Goal: Transaction & Acquisition: Obtain resource

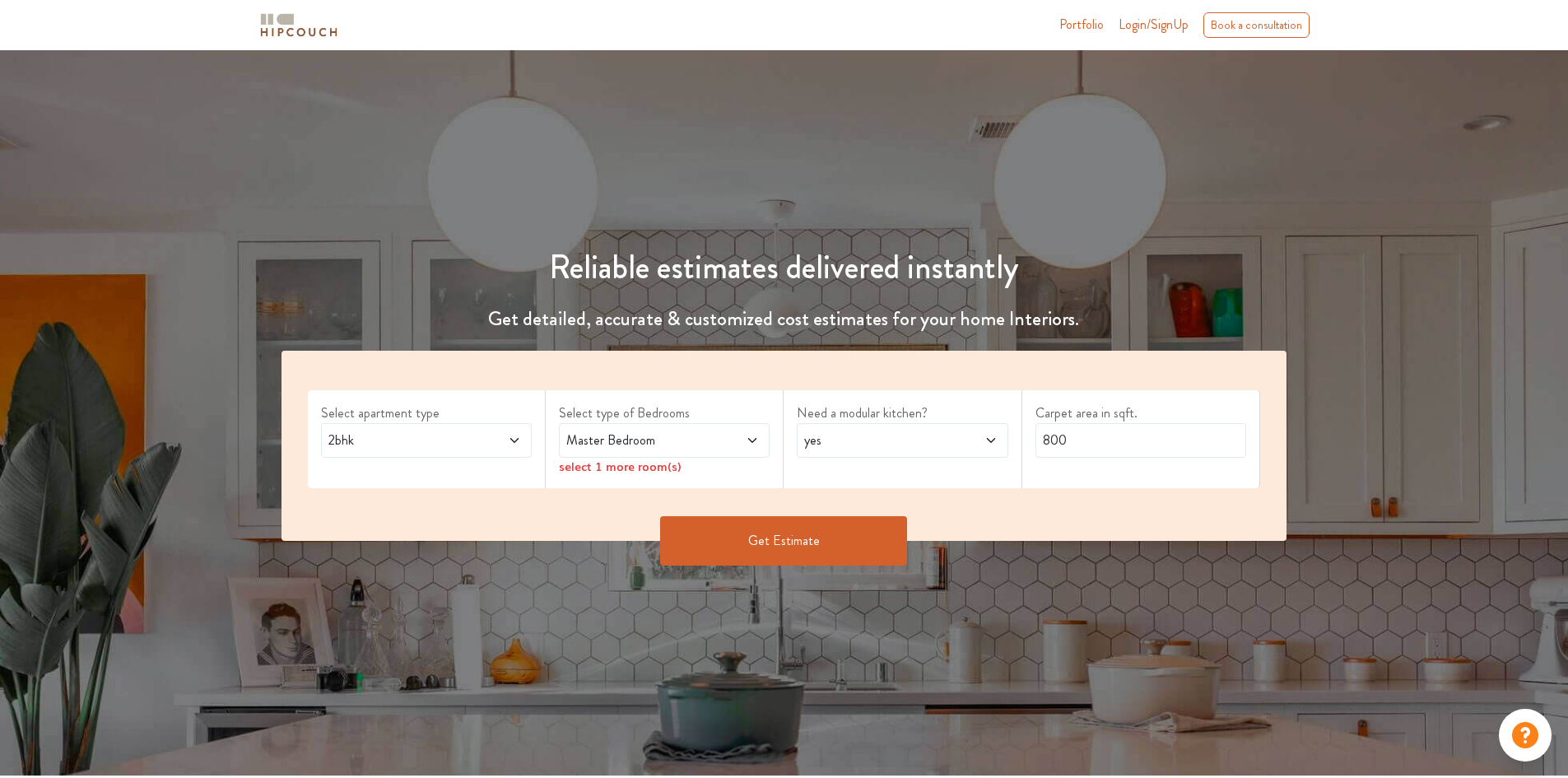
click at [505, 429] on div "2bhk" at bounding box center [426, 440] width 211 height 35
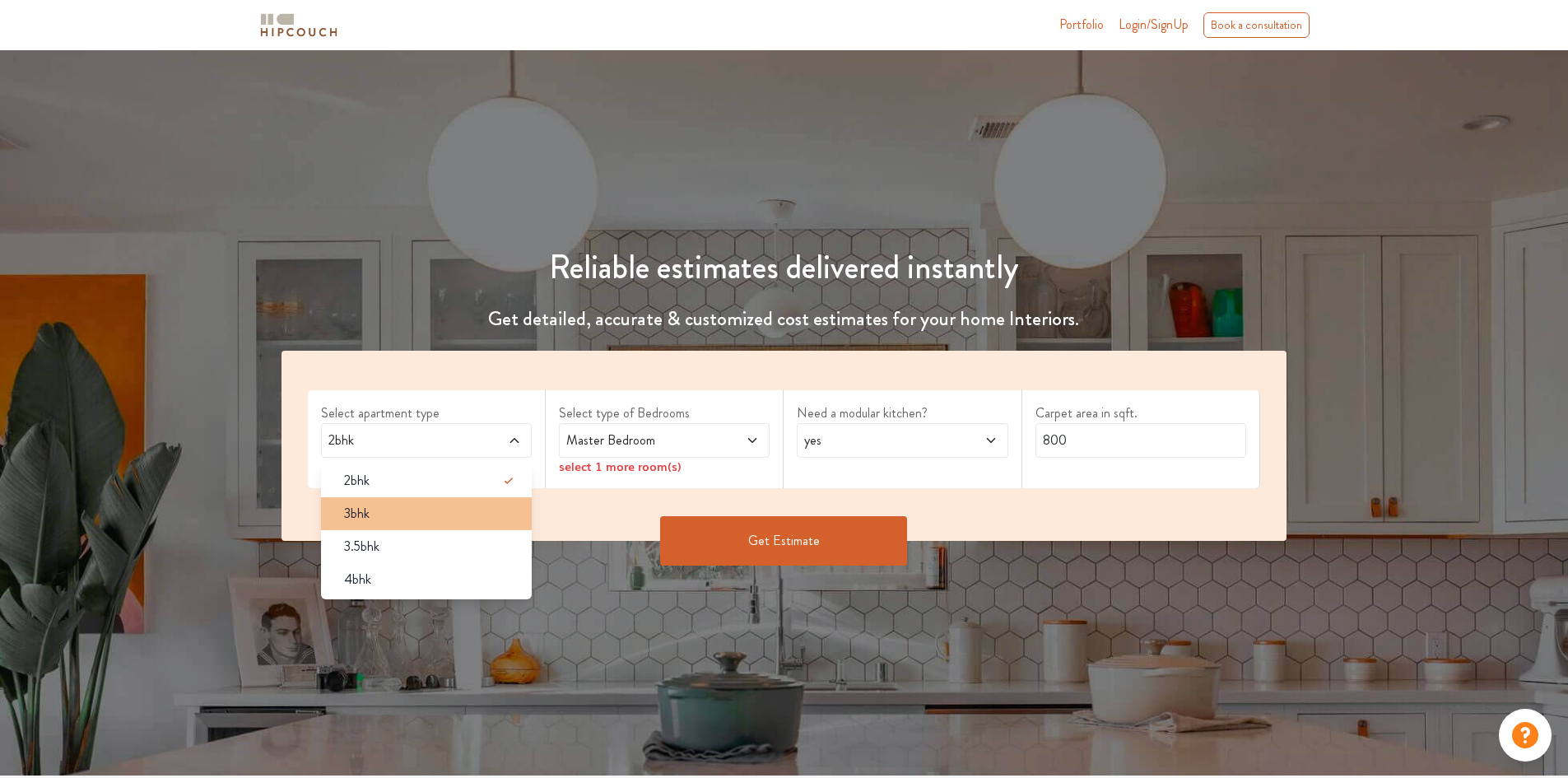
click at [453, 507] on div "3bhk" at bounding box center [431, 514] width 201 height 20
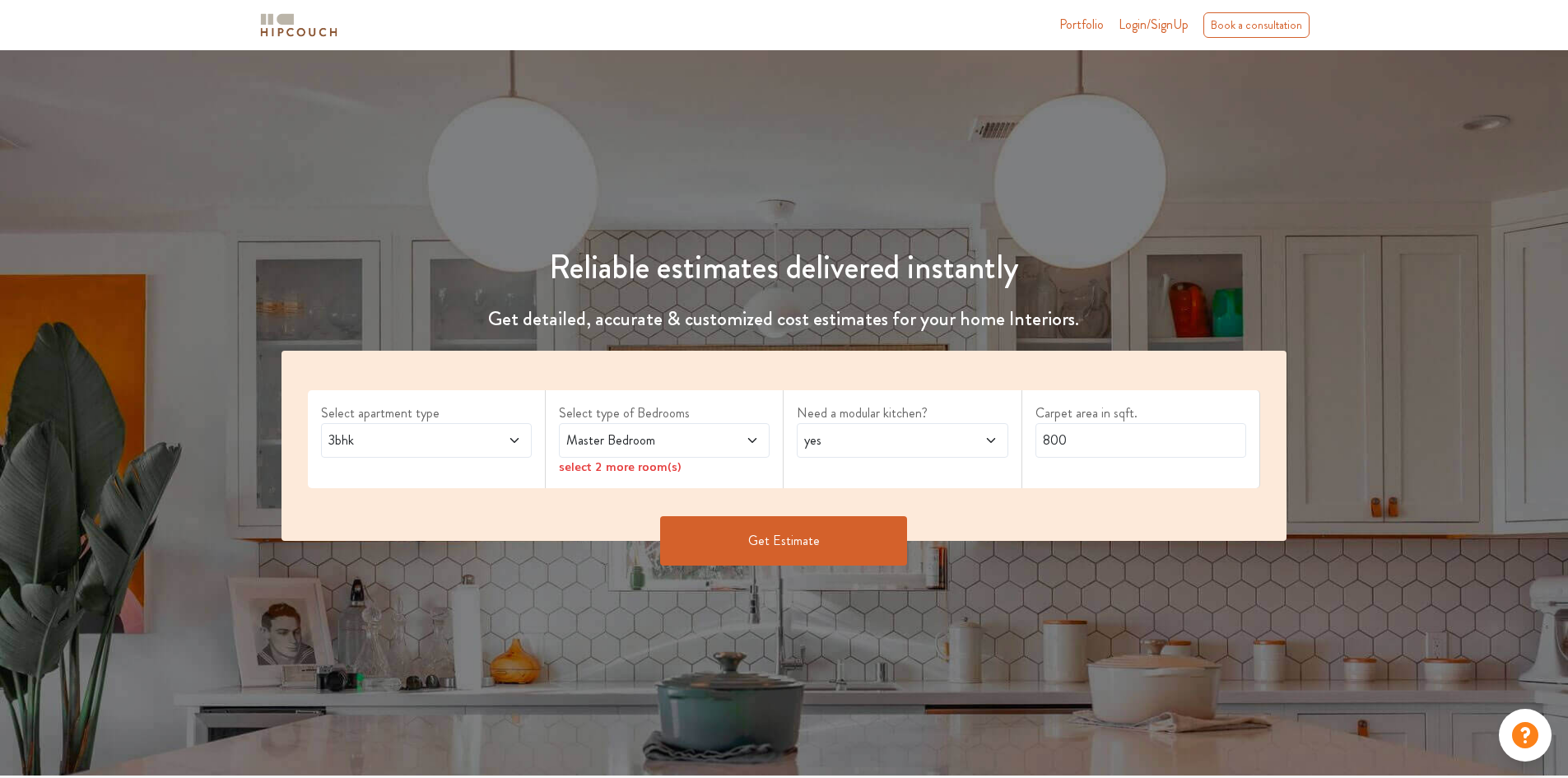
click at [682, 435] on span "Master Bedroom" at bounding box center [637, 440] width 147 height 20
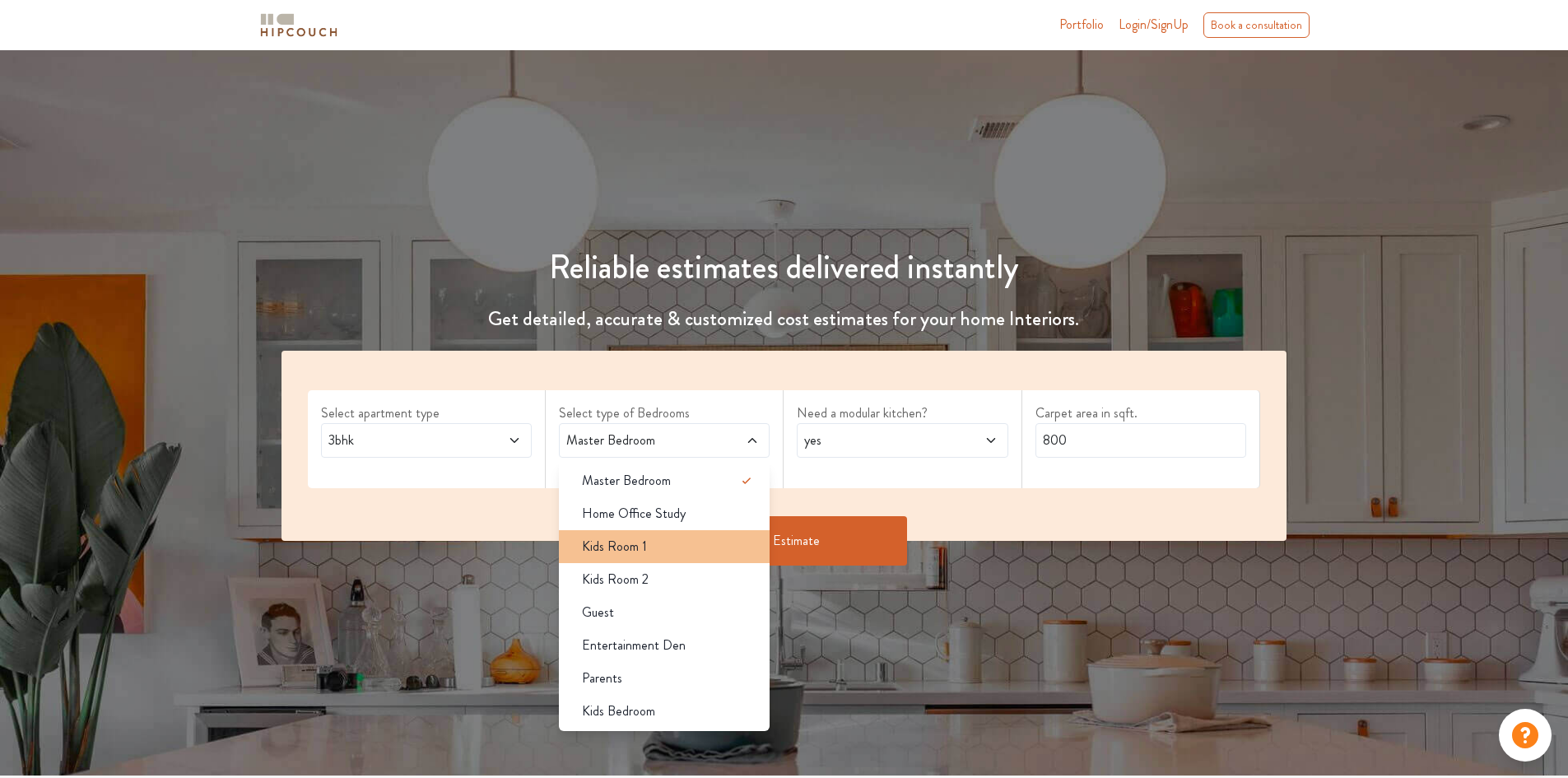
click at [638, 559] on li "Kids Room 1" at bounding box center [664, 546] width 211 height 33
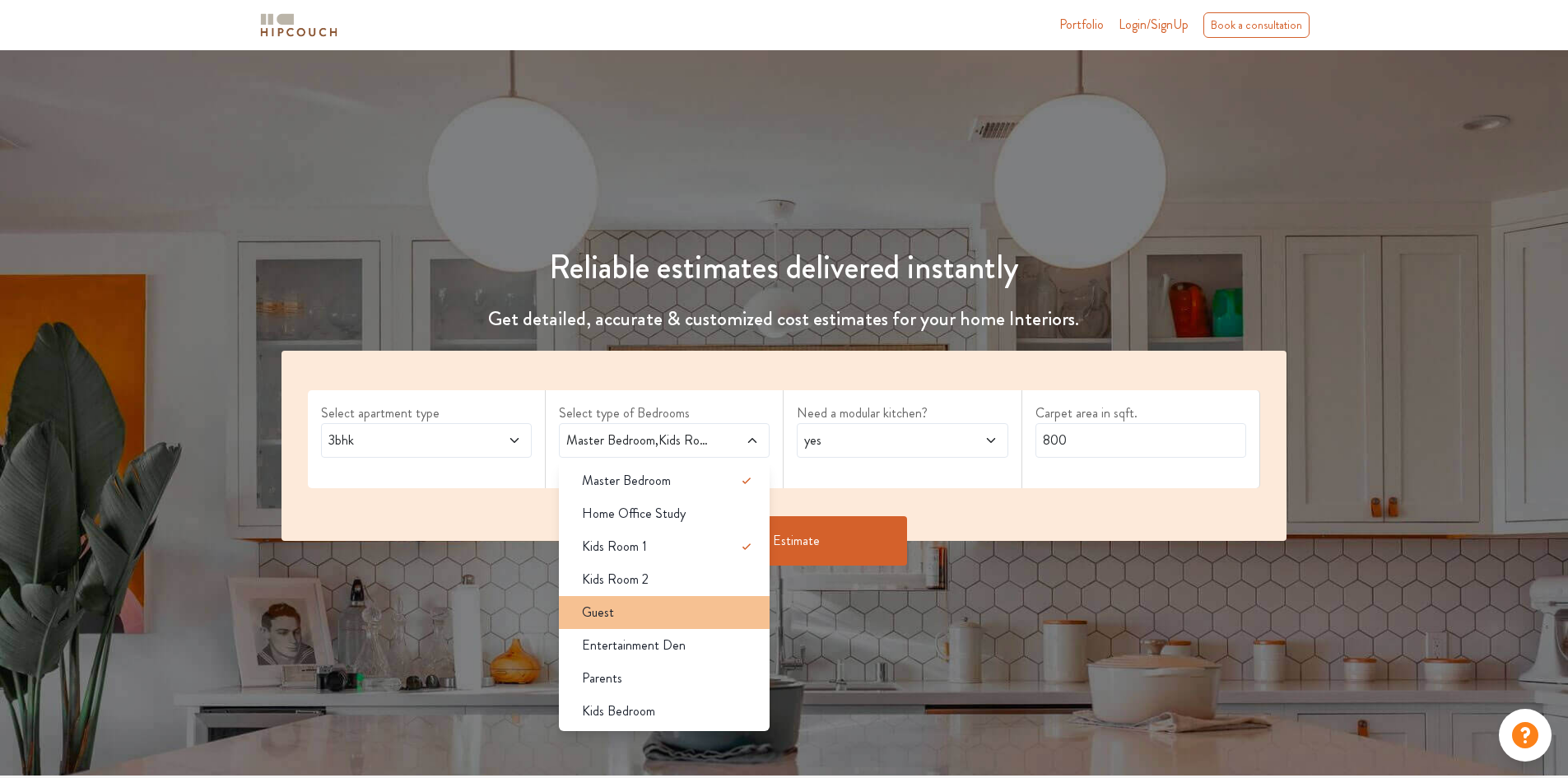
click at [649, 619] on div "Guest" at bounding box center [669, 613] width 201 height 20
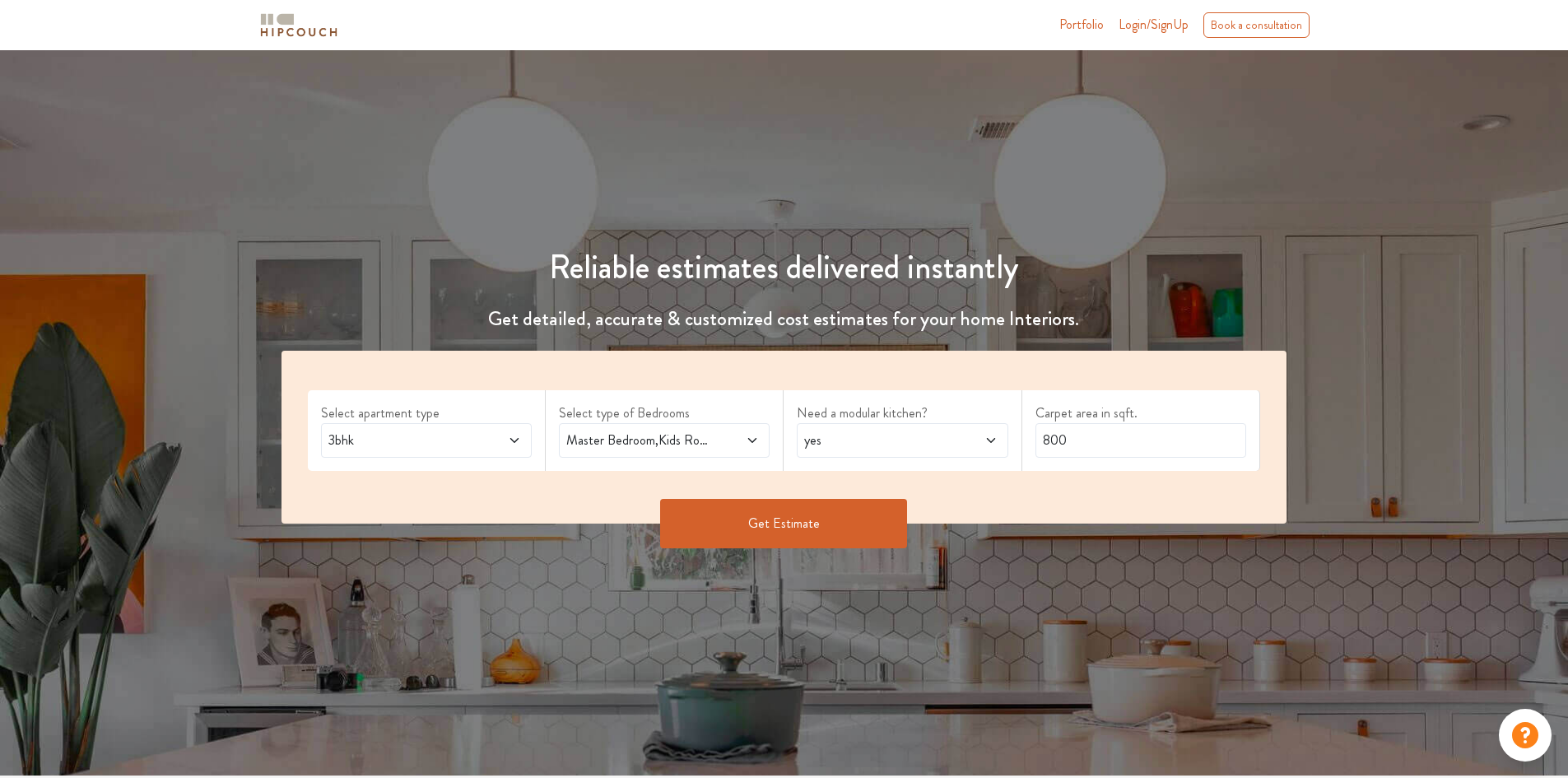
click at [725, 449] on span at bounding box center [735, 440] width 50 height 20
click at [1092, 435] on input "800" at bounding box center [1141, 440] width 211 height 35
drag, startPoint x: 1092, startPoint y: 435, endPoint x: 999, endPoint y: 431, distance: 93.1
click at [999, 431] on div "Select apartment type 3bhk Select type of Bedrooms Master Bedroom,Kids Room 1,G…" at bounding box center [784, 437] width 1006 height 173
type input "1100"
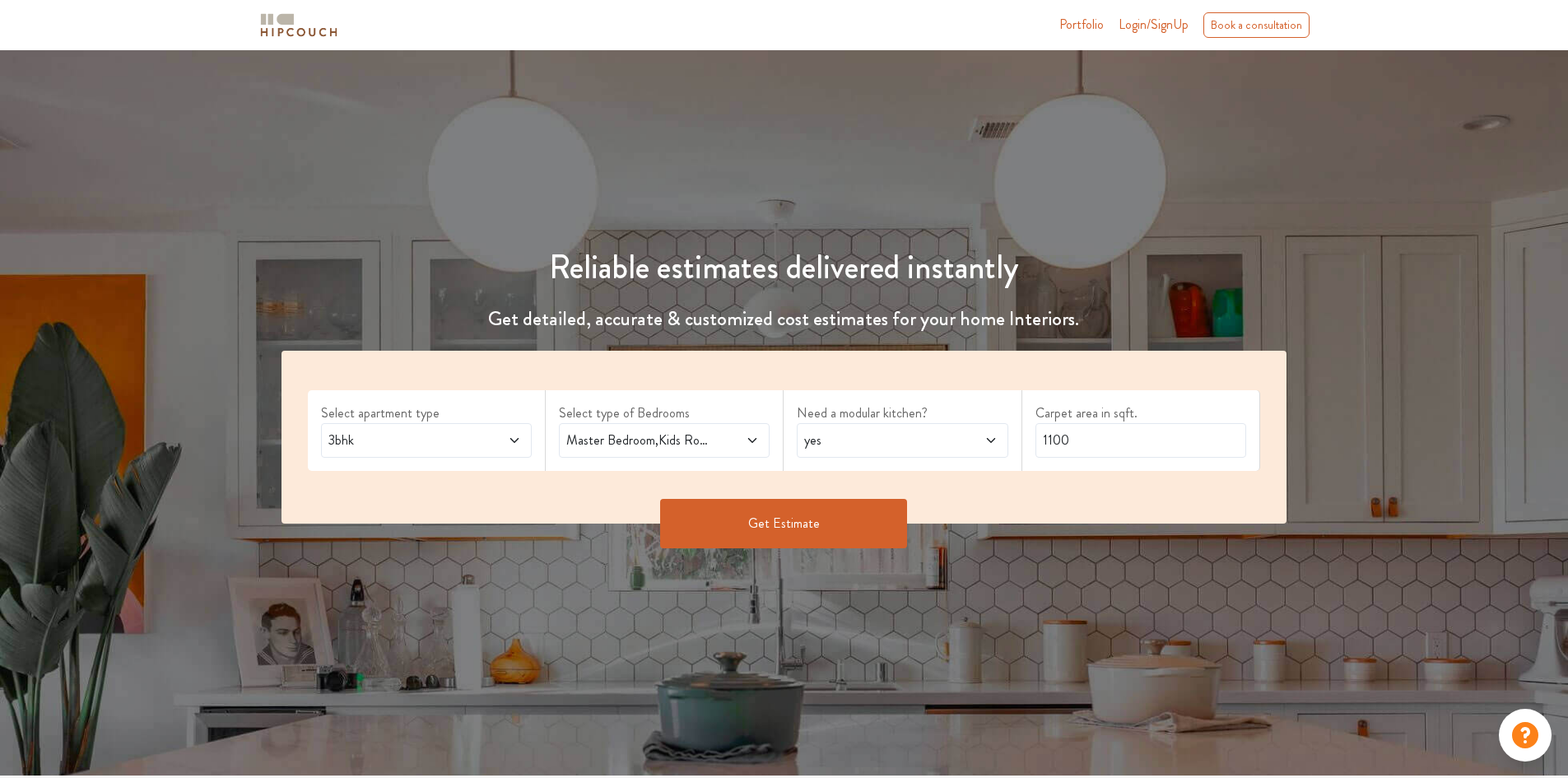
click at [845, 525] on button "Get Estimate" at bounding box center [784, 524] width 247 height 50
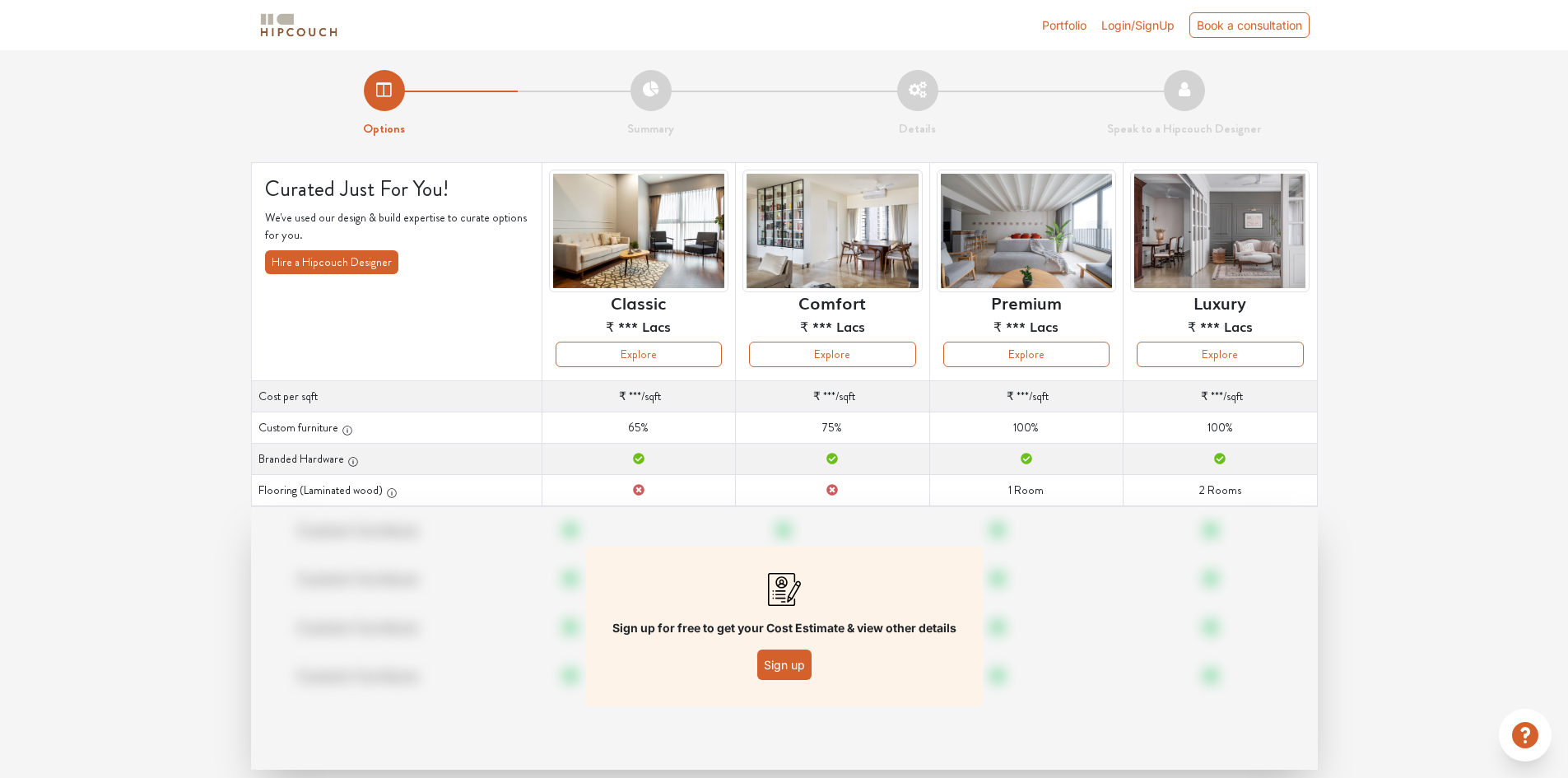
click at [783, 663] on button "Sign up" at bounding box center [784, 664] width 55 height 31
